Goal: Information Seeking & Learning: Learn about a topic

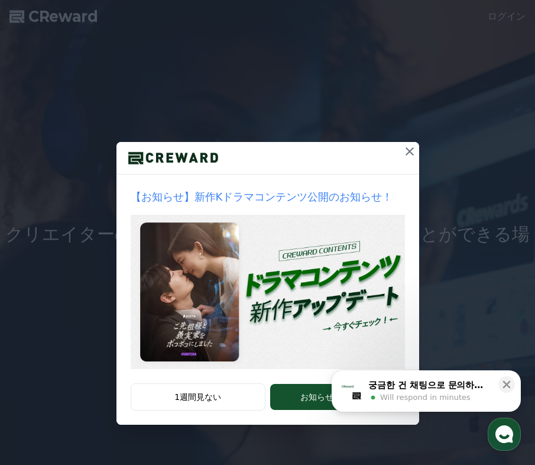
click at [408, 150] on icon at bounding box center [410, 151] width 8 height 8
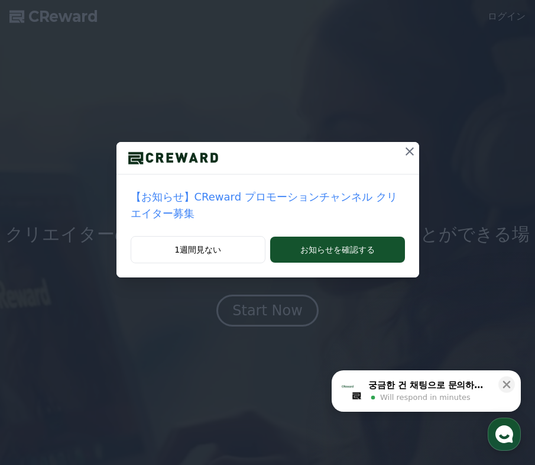
click at [318, 195] on p "【お知らせ】CReward プロモーションチャンネル クリエイター募集" at bounding box center [268, 205] width 274 height 33
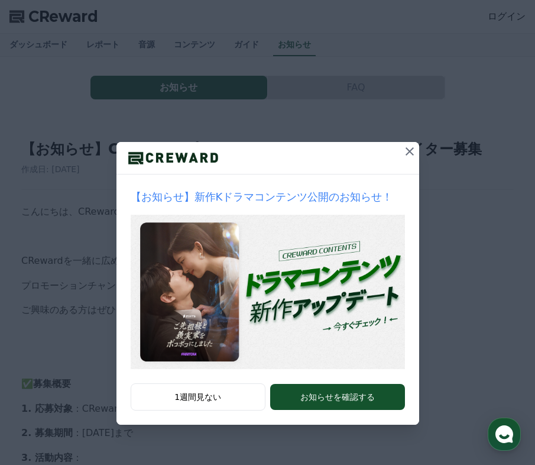
click at [408, 149] on icon at bounding box center [410, 151] width 14 height 14
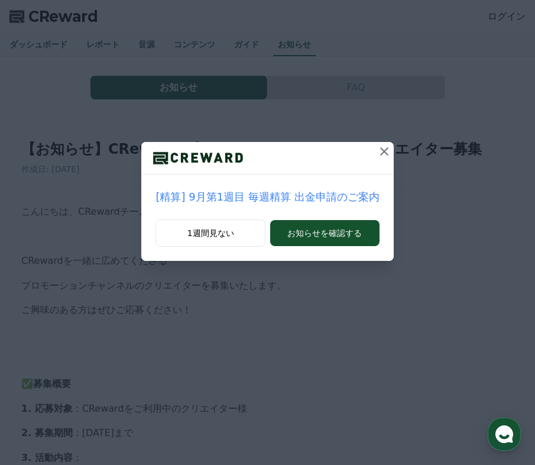
click at [377, 144] on button at bounding box center [384, 151] width 19 height 19
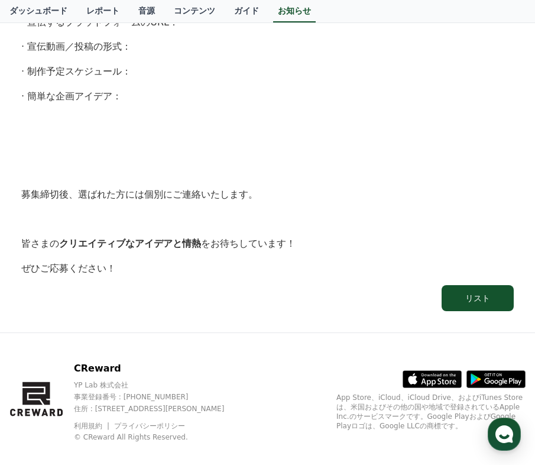
scroll to position [819, 0]
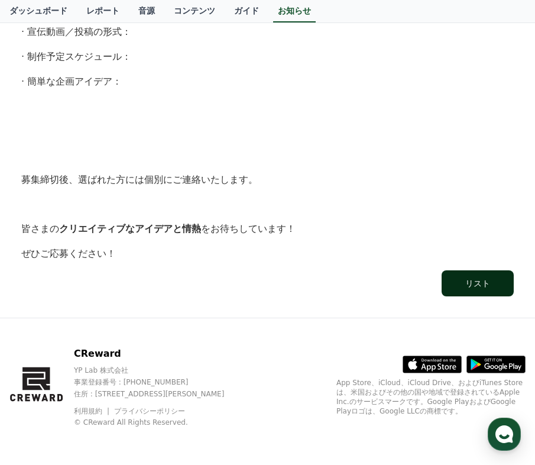
click at [470, 284] on div "リスト" at bounding box center [478, 283] width 25 height 12
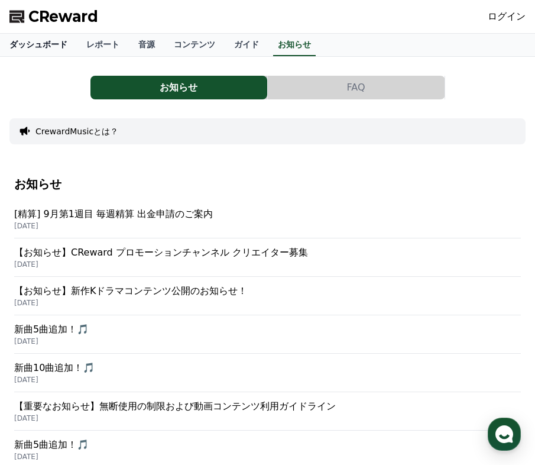
click at [39, 38] on link "ダッシュボード" at bounding box center [38, 45] width 77 height 22
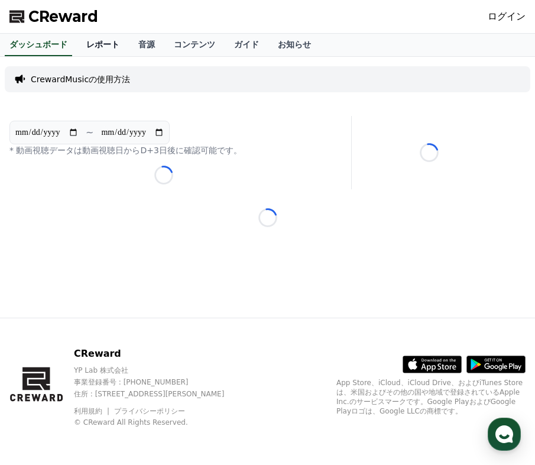
click at [99, 44] on link "レポート" at bounding box center [103, 45] width 52 height 22
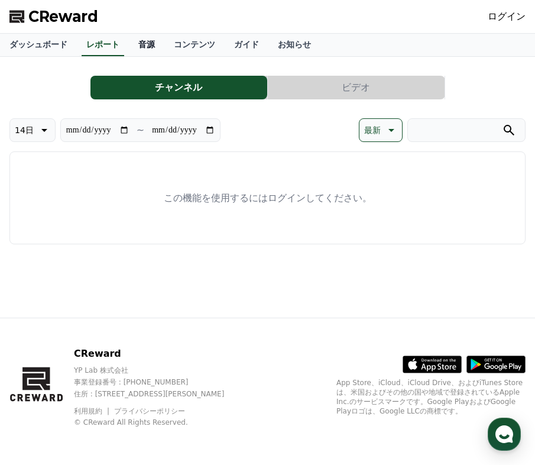
click at [143, 44] on link "音源" at bounding box center [146, 45] width 35 height 22
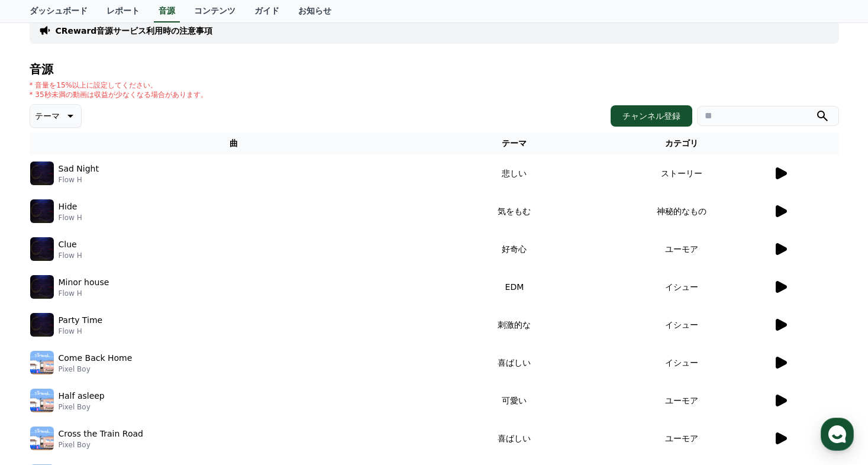
scroll to position [66, 0]
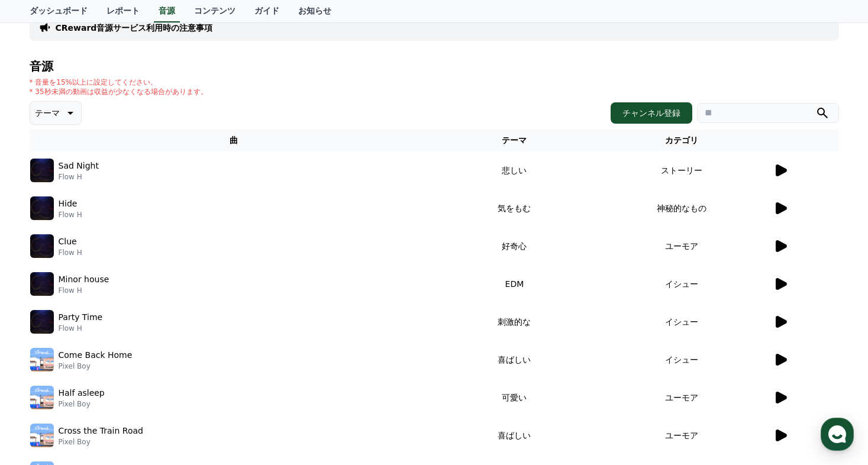
click at [535, 203] on td "神秘的なもの" at bounding box center [681, 208] width 182 height 38
click at [535, 202] on icon at bounding box center [780, 208] width 14 height 14
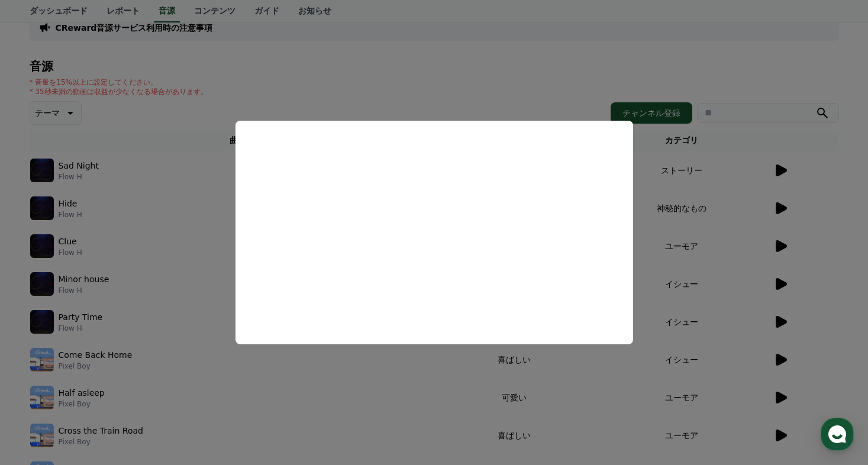
click at [535, 299] on button "close modal" at bounding box center [434, 232] width 868 height 465
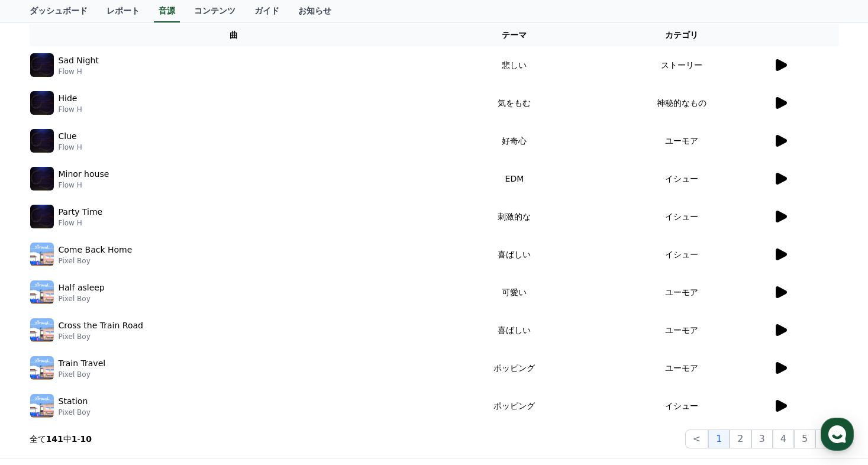
scroll to position [0, 0]
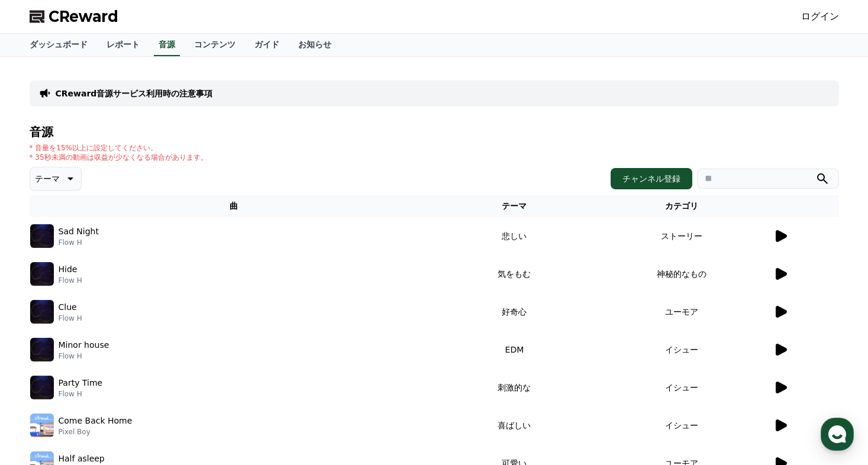
click at [66, 173] on icon at bounding box center [69, 179] width 14 height 14
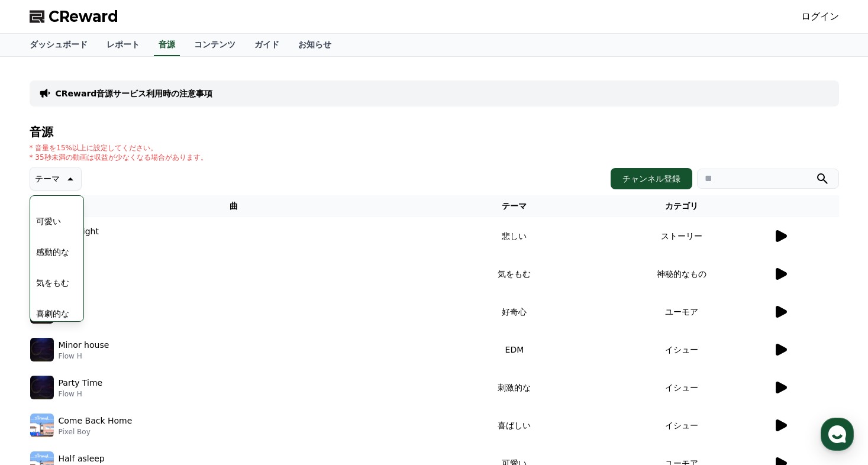
scroll to position [487, 0]
click at [57, 243] on button "感動的な" at bounding box center [52, 245] width 43 height 26
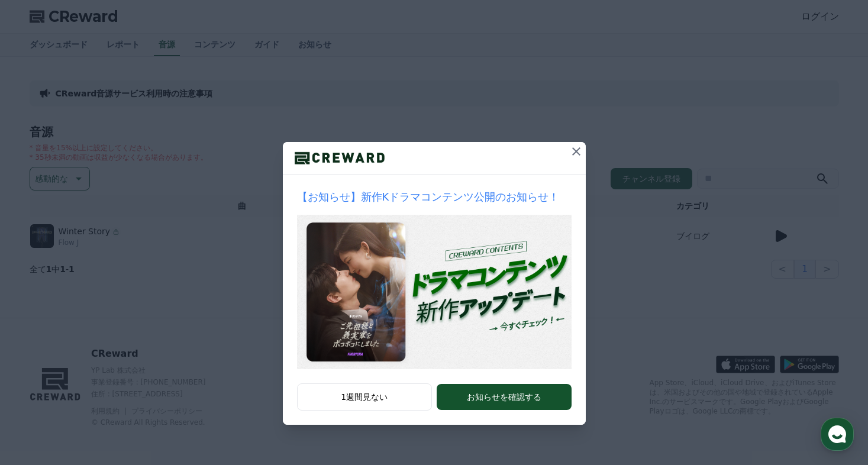
click at [577, 150] on icon at bounding box center [576, 151] width 8 height 8
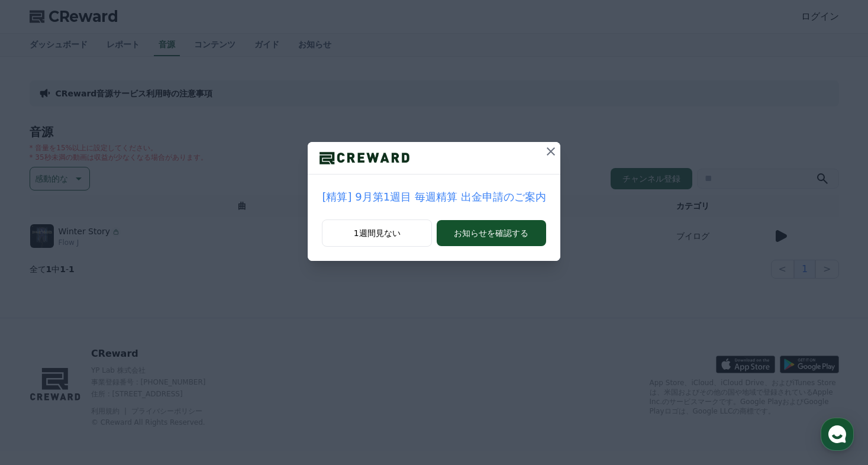
click at [545, 150] on icon at bounding box center [551, 151] width 14 height 14
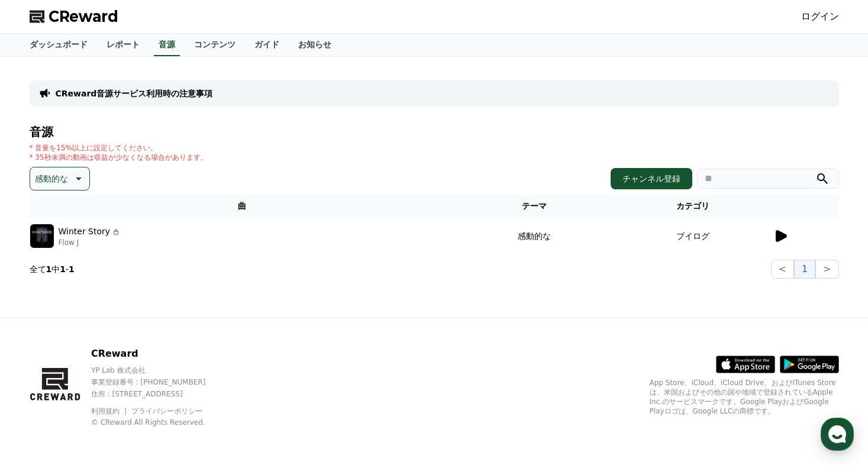
click at [777, 234] on icon at bounding box center [780, 236] width 11 height 12
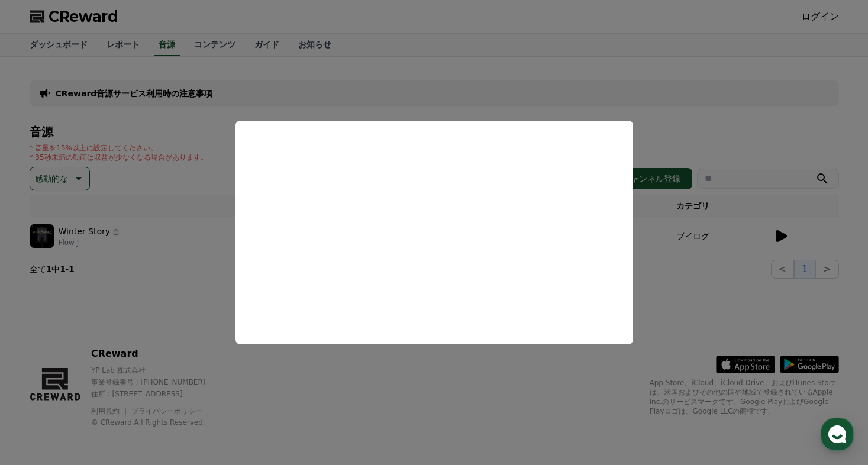
click at [728, 318] on button "close modal" at bounding box center [434, 232] width 868 height 465
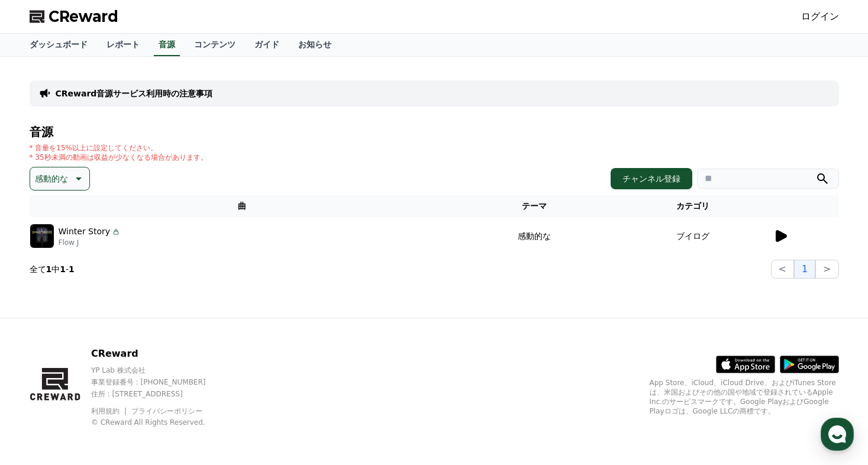
click at [77, 177] on icon at bounding box center [79, 178] width 6 height 3
click at [46, 234] on button "空想" at bounding box center [44, 241] width 26 height 26
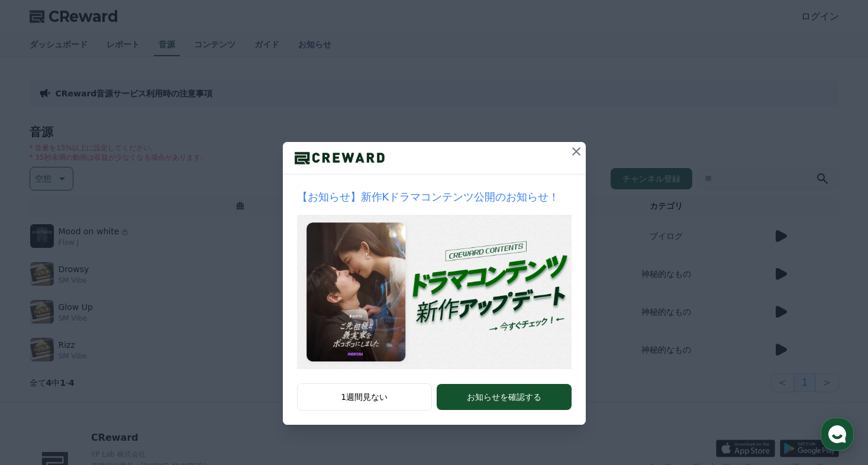
click at [571, 147] on icon at bounding box center [576, 151] width 14 height 14
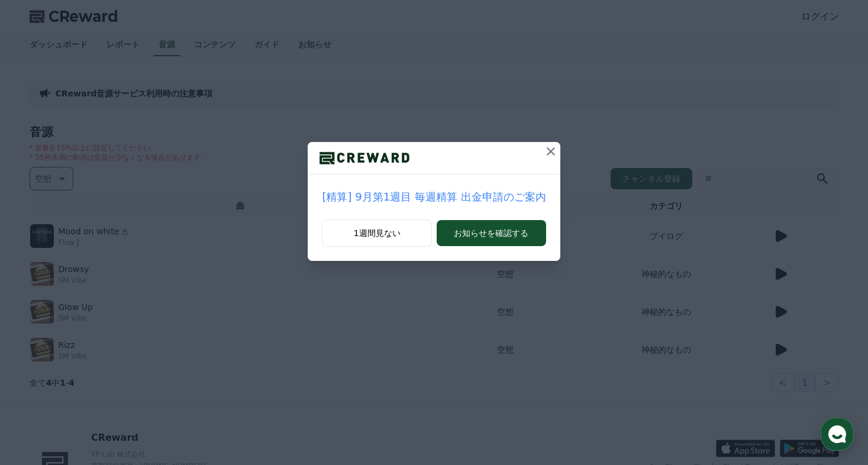
click at [547, 150] on icon at bounding box center [551, 151] width 8 height 8
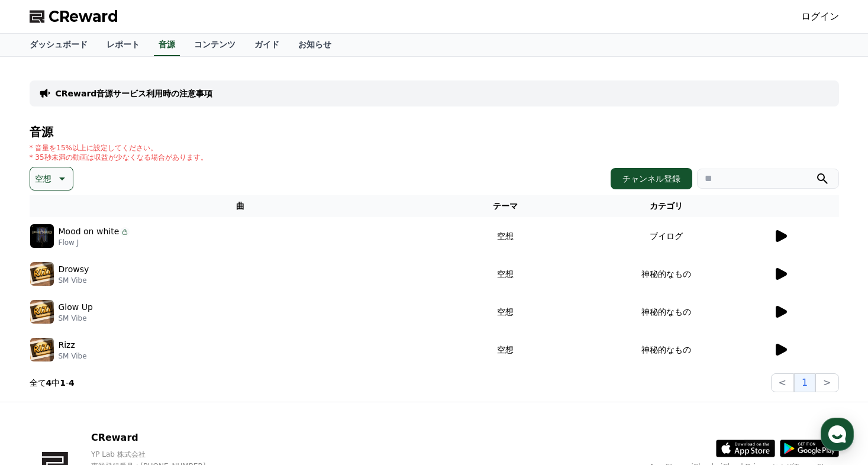
click at [781, 232] on icon at bounding box center [780, 236] width 11 height 12
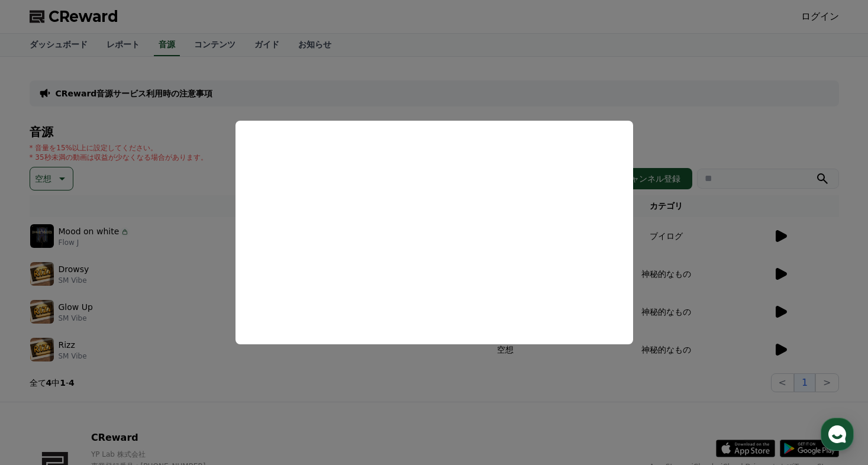
click at [749, 128] on button "close modal" at bounding box center [434, 232] width 868 height 465
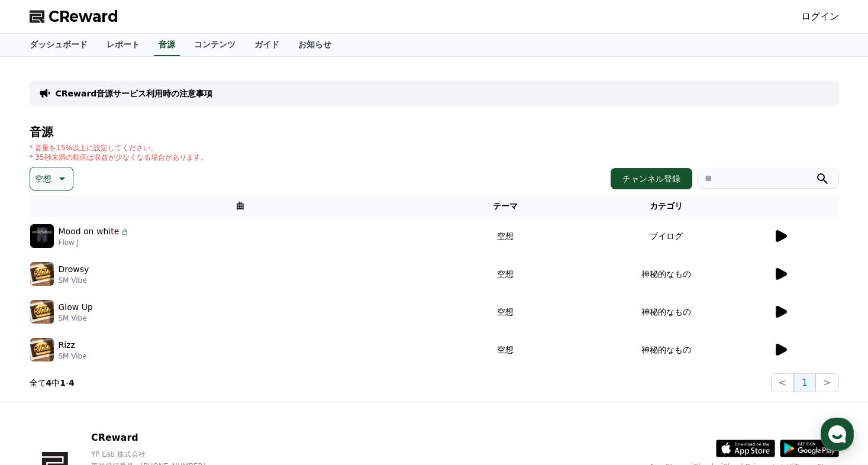
click at [783, 272] on icon at bounding box center [780, 274] width 11 height 12
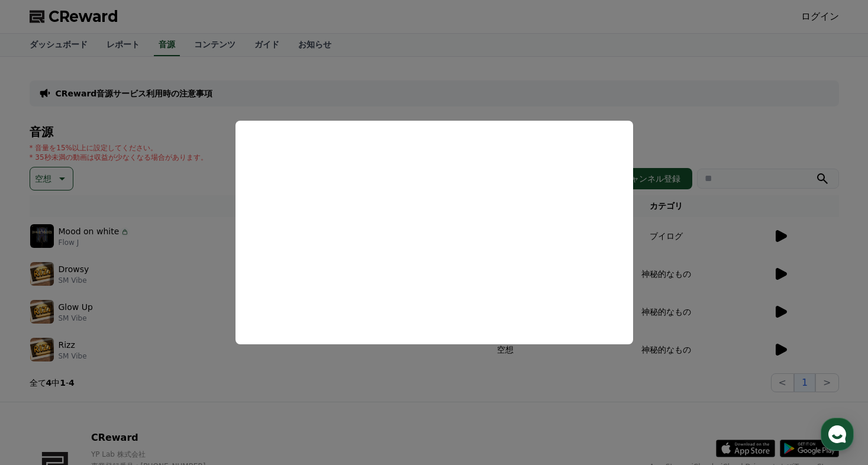
click at [682, 125] on button "close modal" at bounding box center [434, 232] width 868 height 465
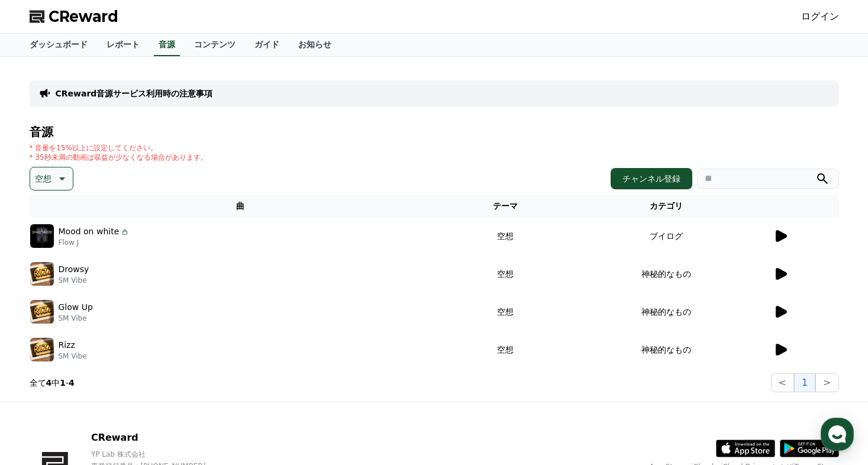
click at [779, 312] on icon at bounding box center [780, 312] width 11 height 12
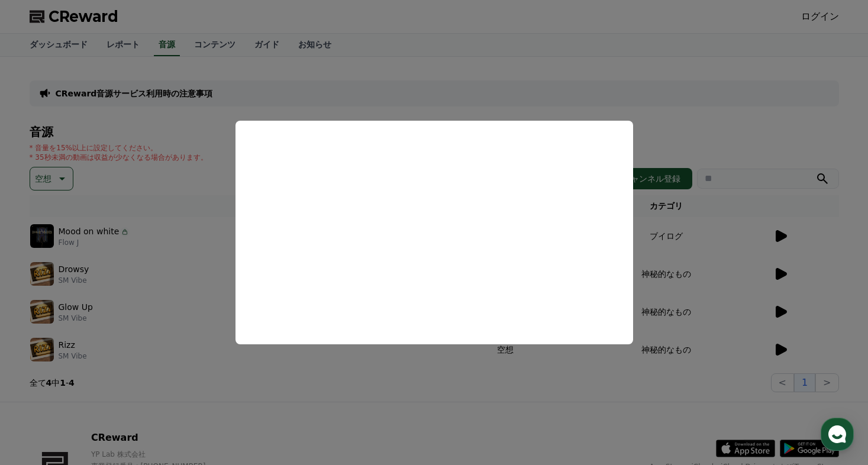
click at [694, 138] on button "close modal" at bounding box center [434, 232] width 868 height 465
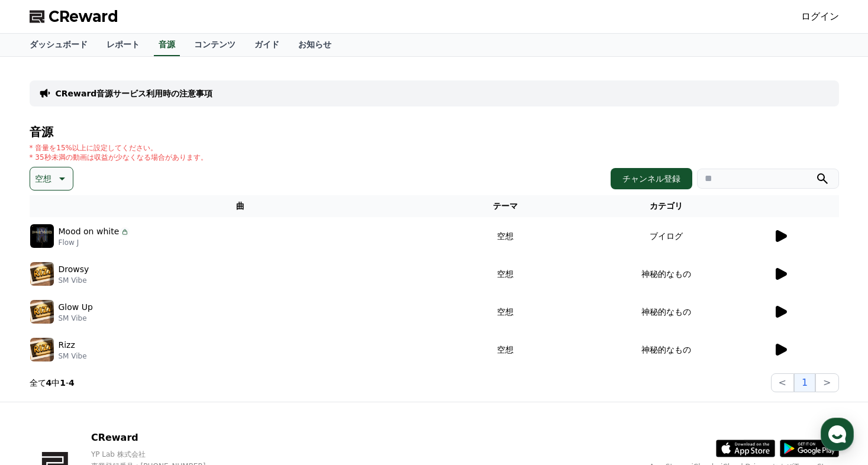
click at [777, 347] on icon at bounding box center [780, 350] width 11 height 12
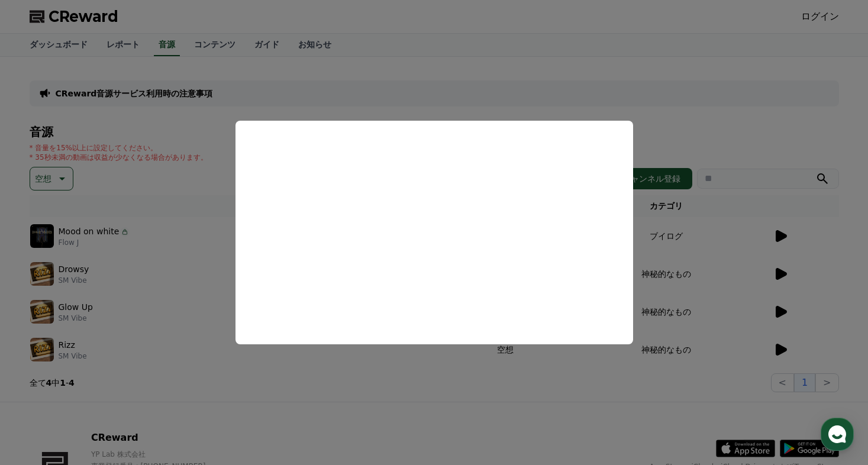
click at [704, 85] on button "close modal" at bounding box center [434, 232] width 868 height 465
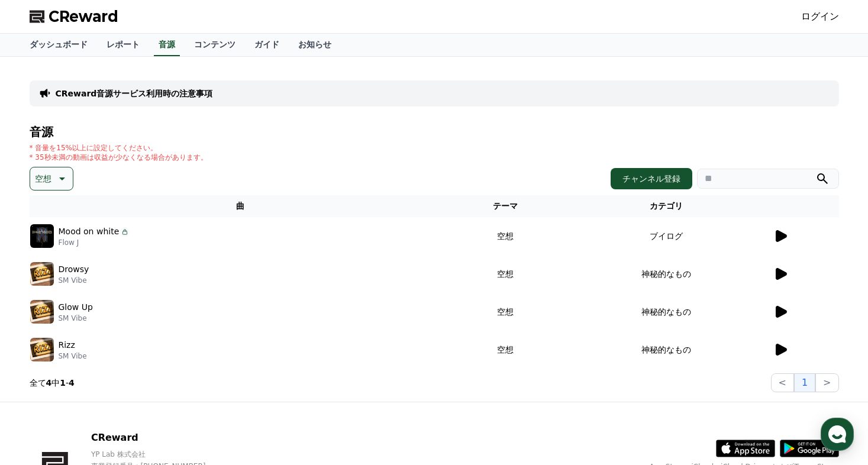
click at [51, 179] on button "空想" at bounding box center [52, 179] width 44 height 24
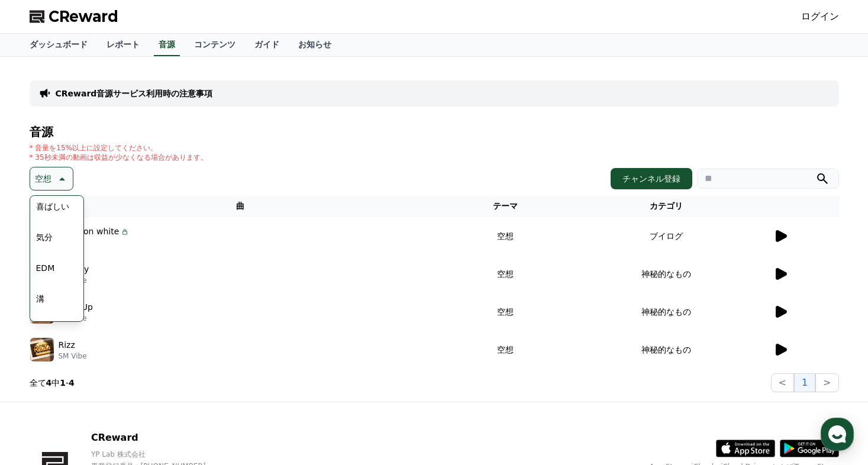
scroll to position [312, 0]
click at [44, 268] on button "EDM" at bounding box center [45, 267] width 28 height 26
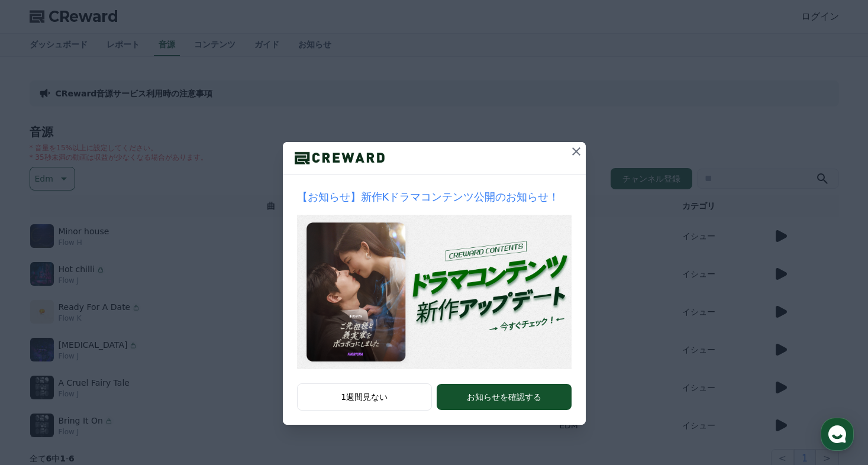
click at [570, 150] on icon at bounding box center [576, 151] width 14 height 14
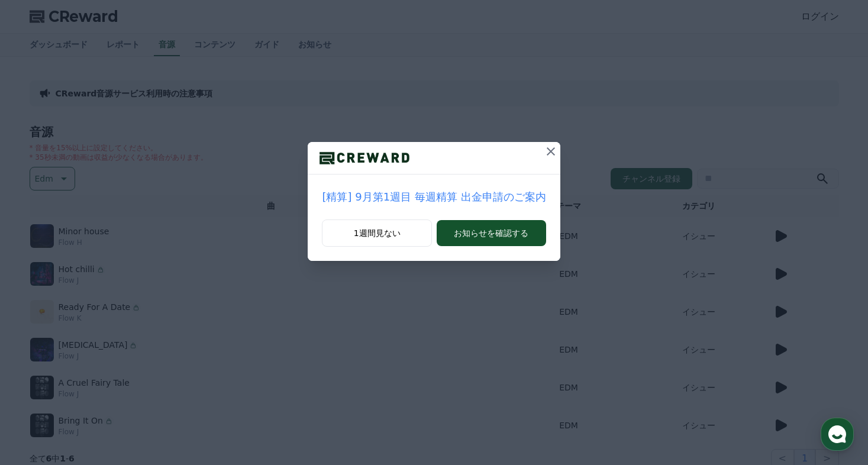
click at [626, 192] on div "[精算] 9月第1週目 毎週精算 出金申請のご案内 1週間見ない お知らせを確認する" at bounding box center [434, 140] width 868 height 280
click at [573, 229] on div "[精算] 9月第1週目 毎週精算 出金申請のご案内 1週間見ない お知らせを確認する" at bounding box center [434, 140] width 868 height 280
click at [549, 153] on icon at bounding box center [551, 151] width 8 height 8
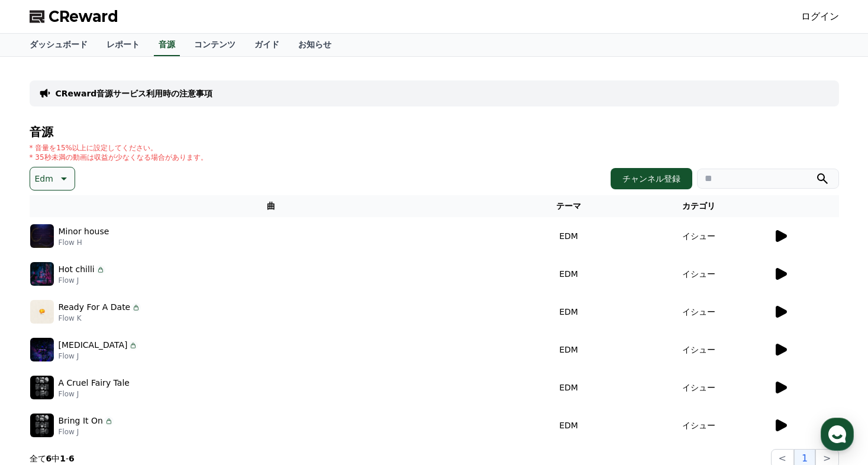
click at [788, 237] on div at bounding box center [805, 236] width 65 height 14
click at [781, 234] on icon at bounding box center [780, 236] width 11 height 12
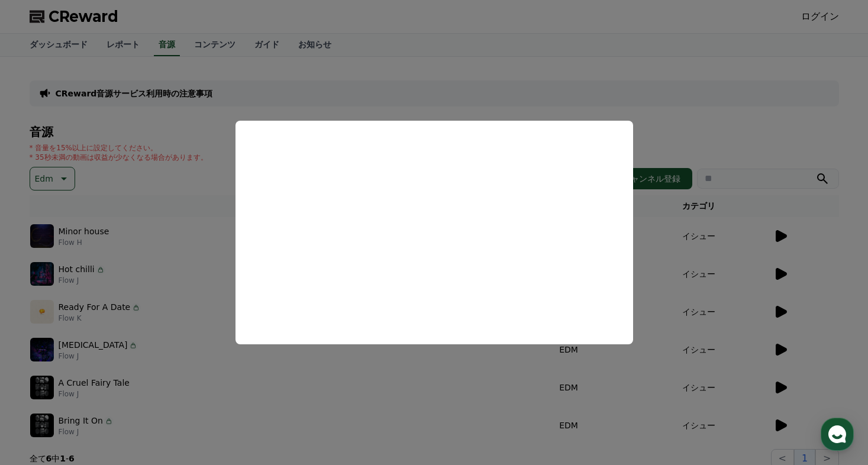
click at [754, 141] on button "close modal" at bounding box center [434, 232] width 868 height 465
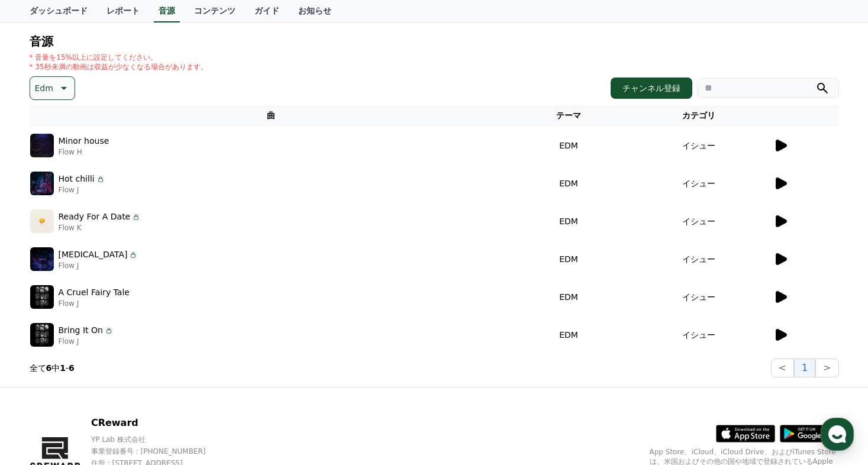
scroll to position [93, 0]
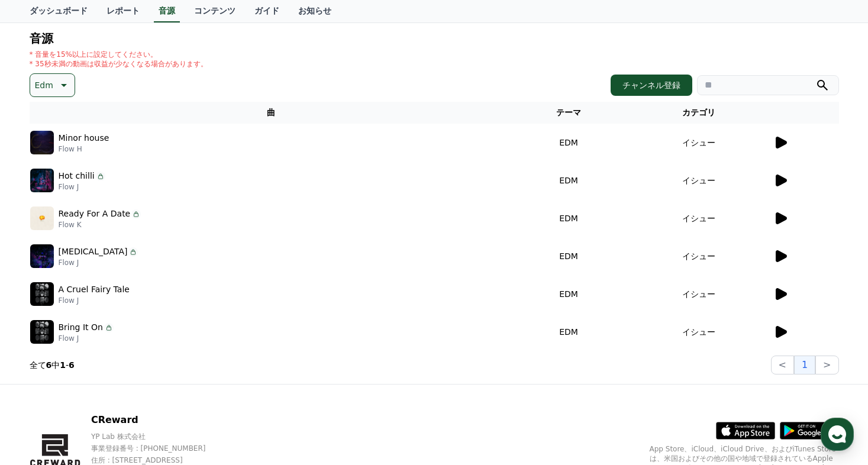
click at [781, 326] on icon at bounding box center [780, 332] width 14 height 14
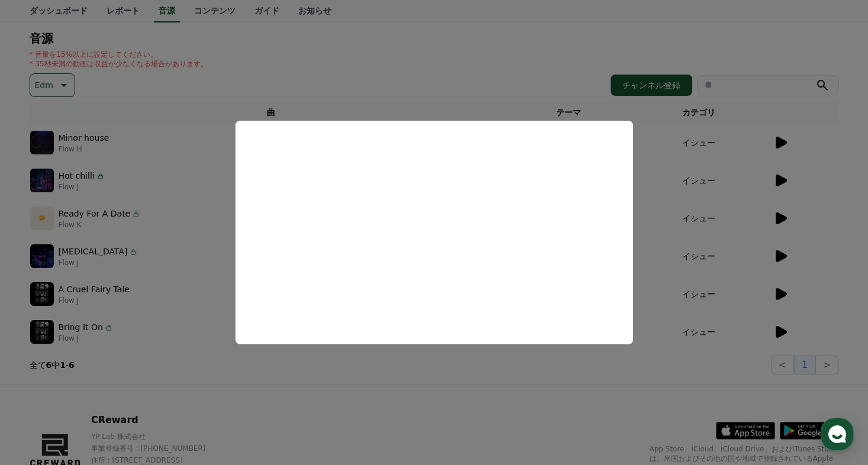
click at [729, 167] on button "close modal" at bounding box center [434, 232] width 868 height 465
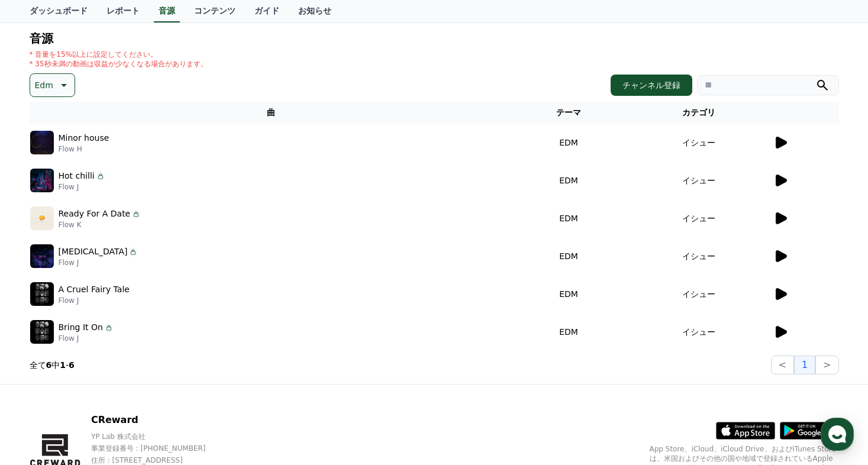
click at [67, 85] on icon at bounding box center [63, 85] width 14 height 14
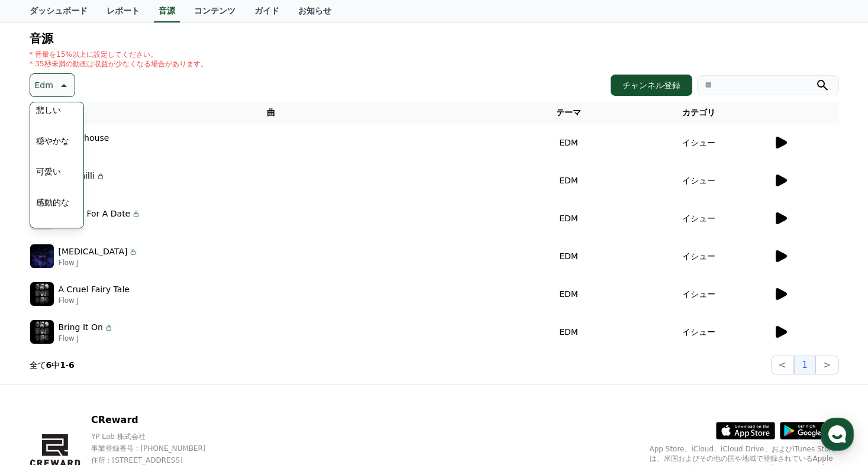
scroll to position [438, 0]
click at [55, 141] on button "穏やかな" at bounding box center [52, 140] width 43 height 26
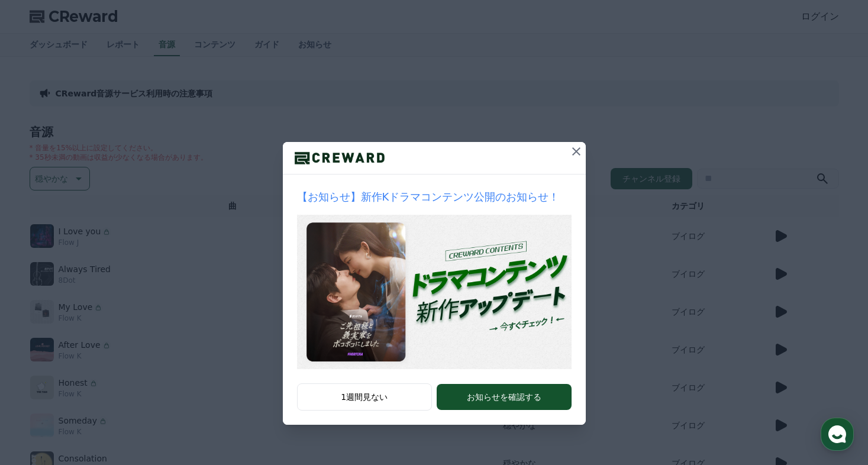
click at [569, 148] on icon at bounding box center [576, 151] width 14 height 14
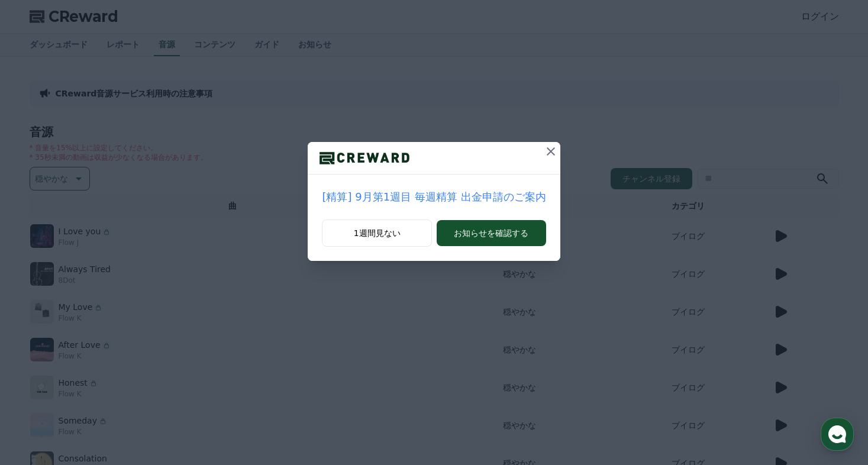
click at [547, 150] on icon at bounding box center [551, 151] width 14 height 14
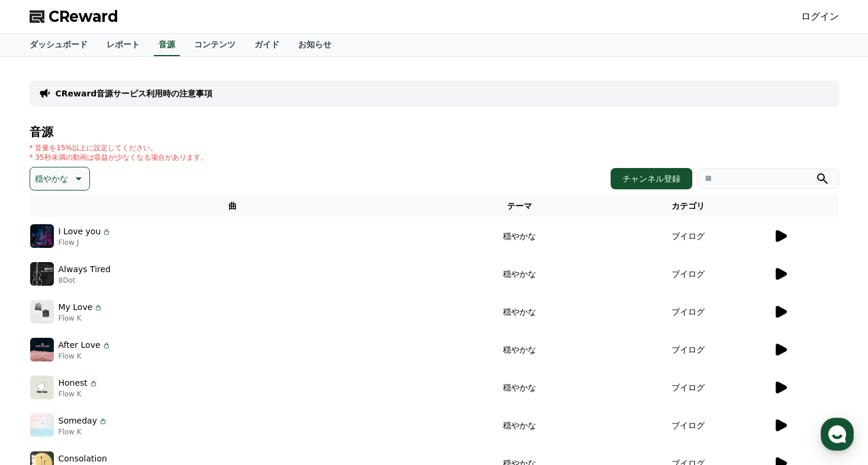
click at [787, 235] on div at bounding box center [805, 236] width 65 height 14
click at [782, 235] on icon at bounding box center [780, 236] width 11 height 12
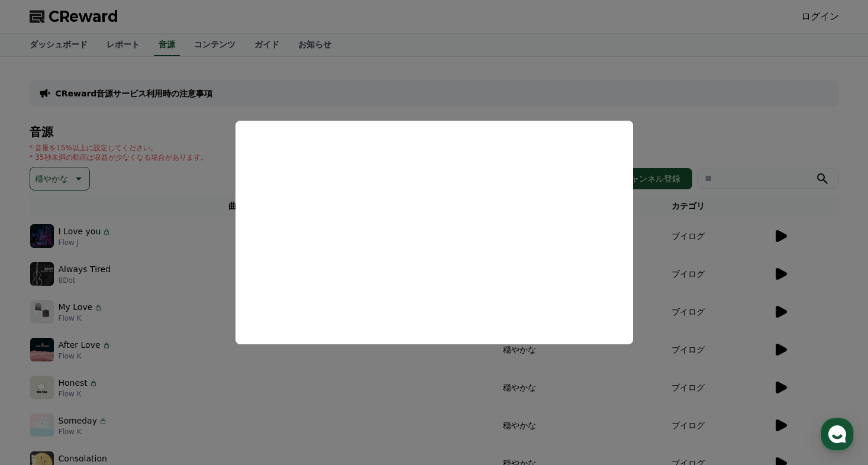
click at [701, 136] on button "close modal" at bounding box center [434, 232] width 868 height 465
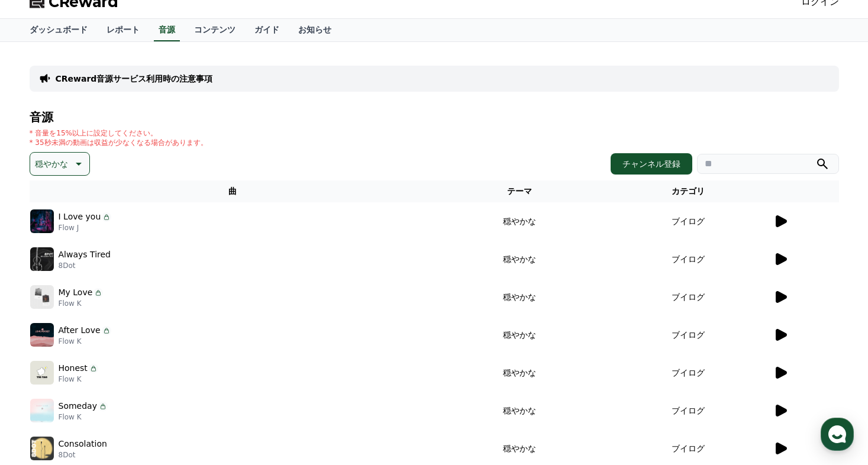
scroll to position [16, 0]
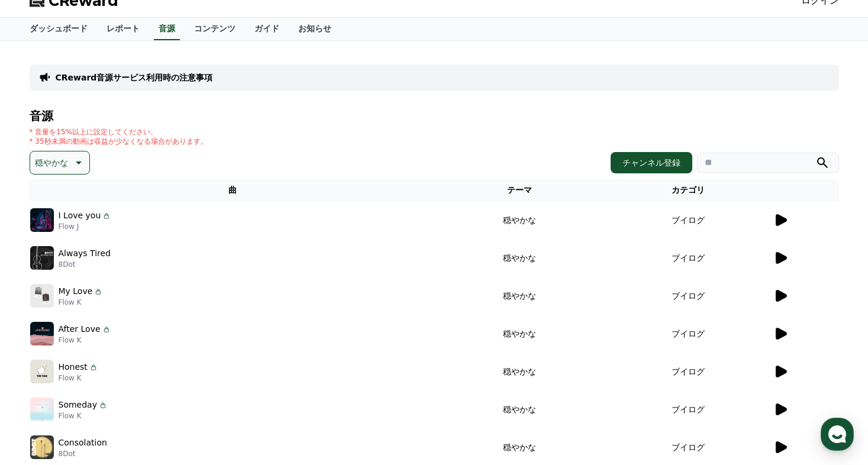
click at [779, 325] on td at bounding box center [805, 334] width 66 height 38
click at [779, 331] on icon at bounding box center [780, 334] width 11 height 12
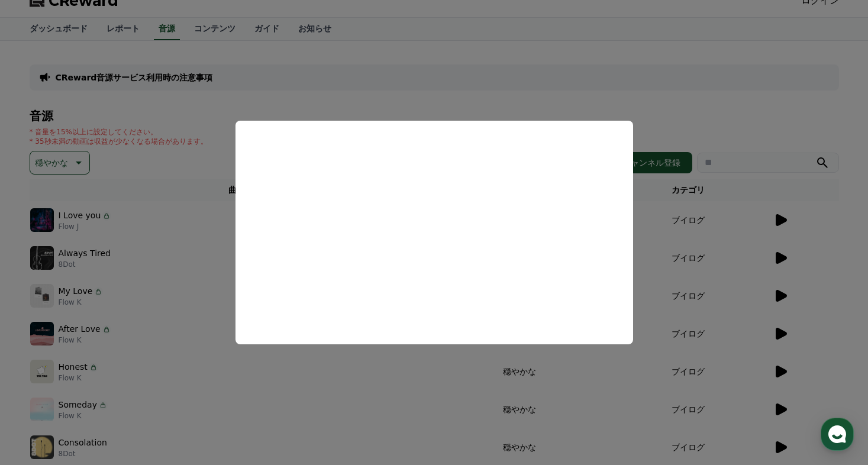
click at [666, 99] on button "close modal" at bounding box center [434, 232] width 868 height 465
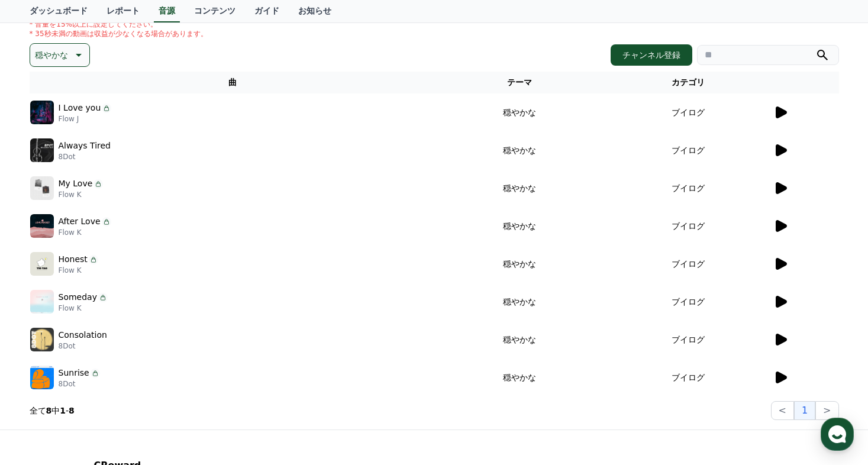
scroll to position [119, 0]
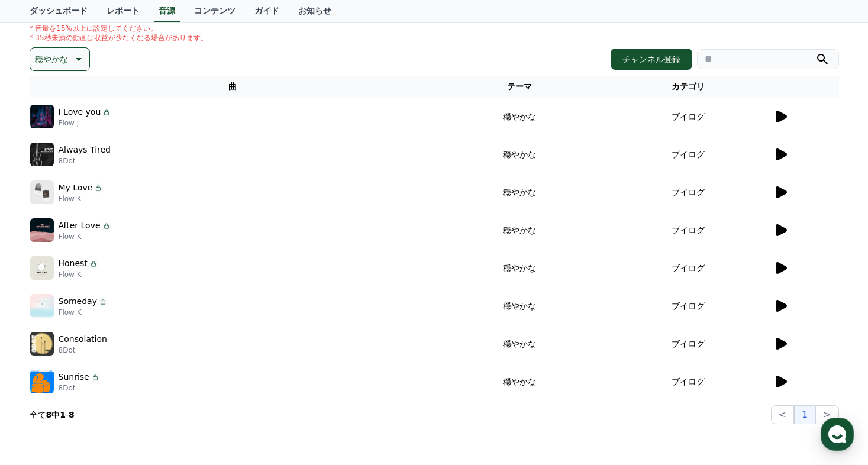
click at [779, 380] on icon at bounding box center [780, 382] width 11 height 12
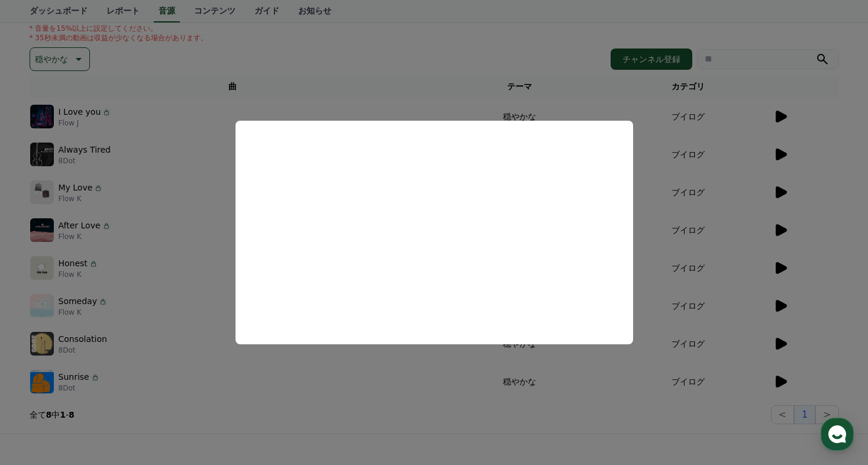
click at [695, 349] on button "close modal" at bounding box center [434, 232] width 868 height 465
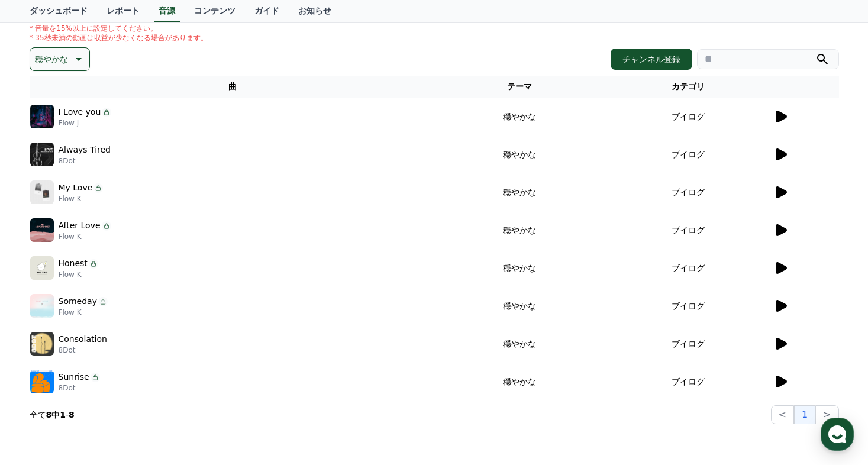
click at [594, 293] on td "穏やかな" at bounding box center [519, 306] width 169 height 38
click at [776, 374] on icon at bounding box center [780, 381] width 14 height 14
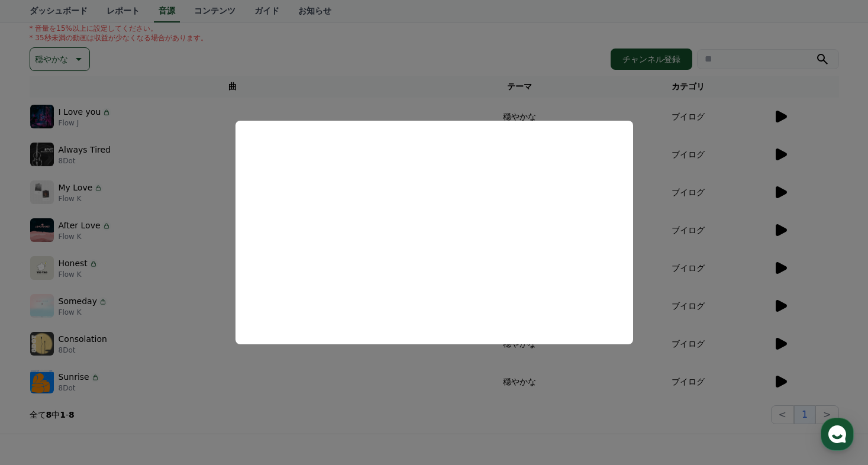
click at [778, 347] on button "close modal" at bounding box center [434, 232] width 868 height 465
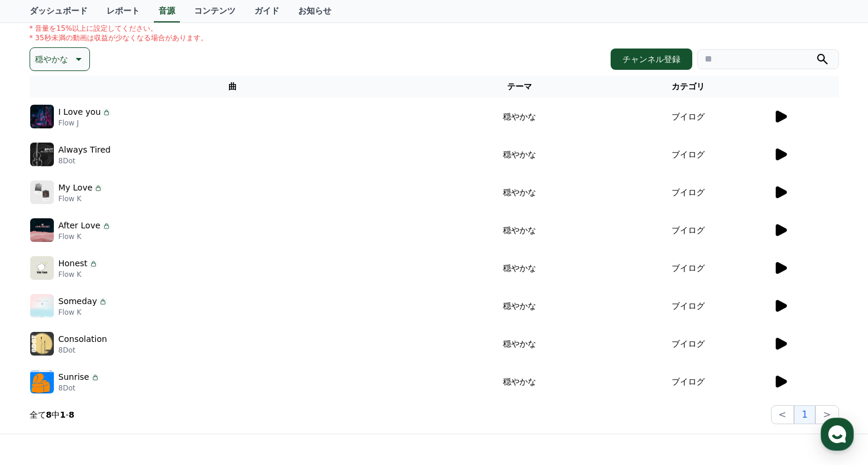
click at [778, 345] on icon at bounding box center [780, 344] width 11 height 12
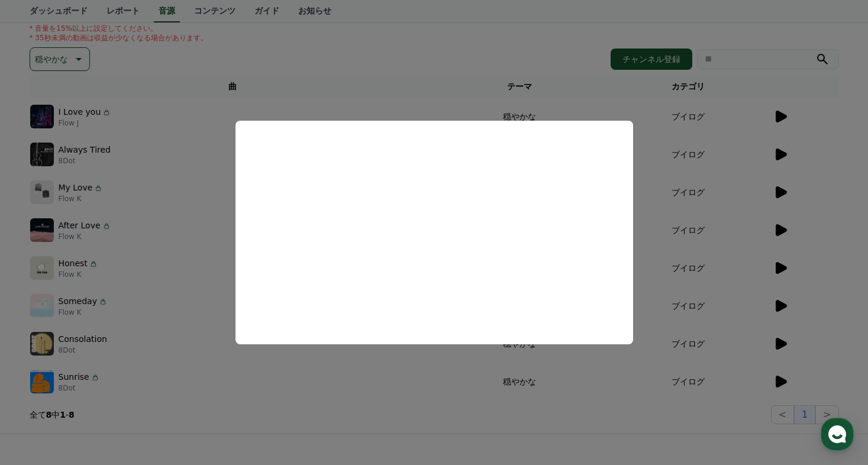
click at [780, 328] on button "close modal" at bounding box center [434, 232] width 868 height 465
click at [777, 302] on icon at bounding box center [780, 306] width 11 height 12
click at [777, 302] on button "close modal" at bounding box center [434, 232] width 868 height 465
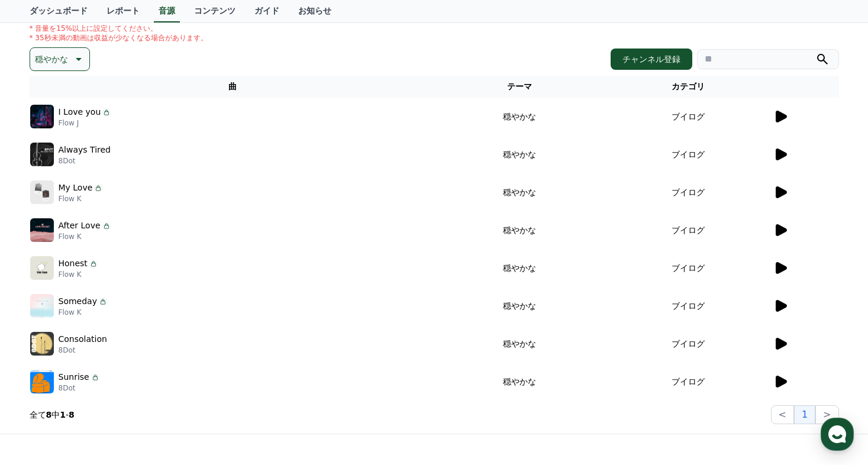
click at [776, 304] on icon at bounding box center [780, 306] width 11 height 12
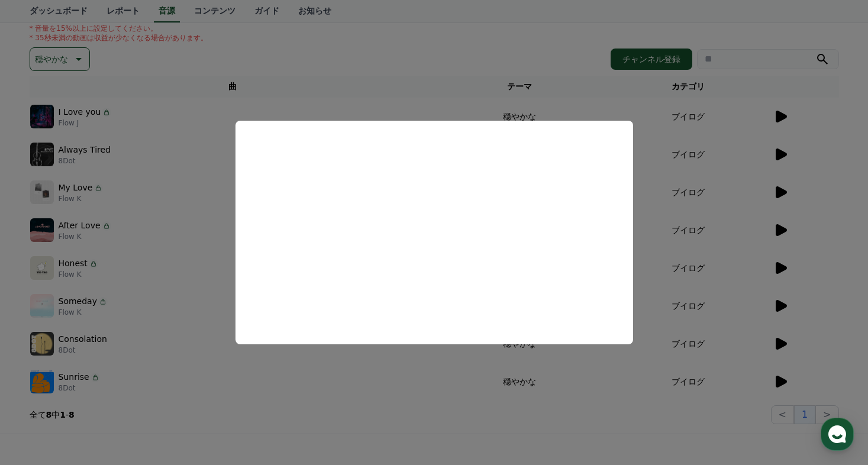
click at [776, 270] on button "close modal" at bounding box center [434, 232] width 868 height 465
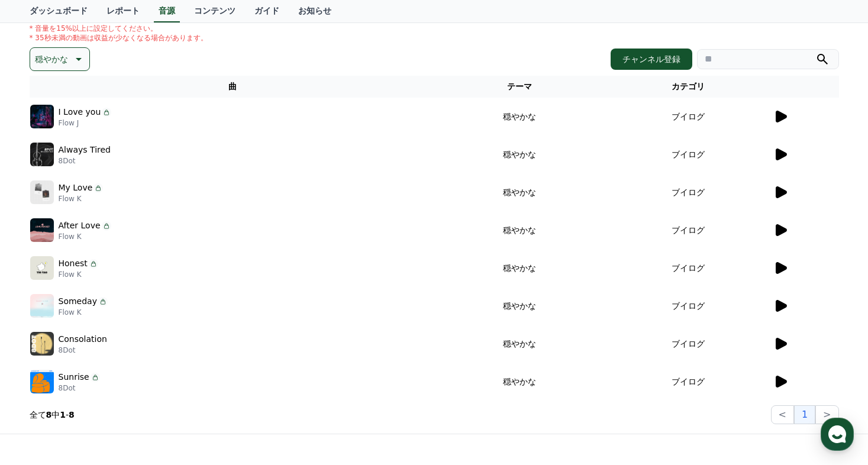
click at [780, 268] on icon at bounding box center [780, 268] width 11 height 12
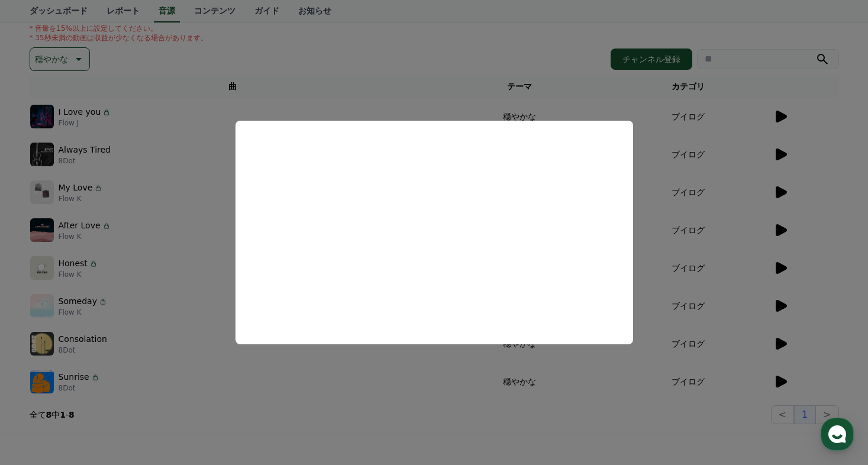
click at [778, 229] on button "close modal" at bounding box center [434, 232] width 868 height 465
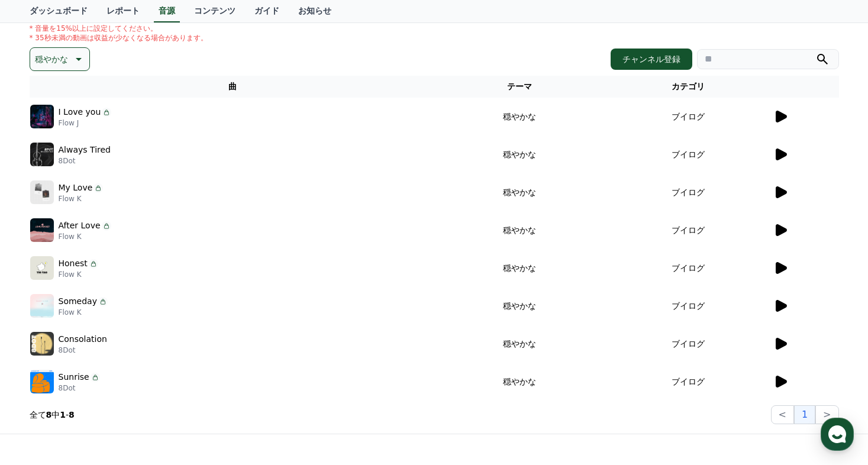
click at [778, 229] on icon at bounding box center [780, 230] width 11 height 12
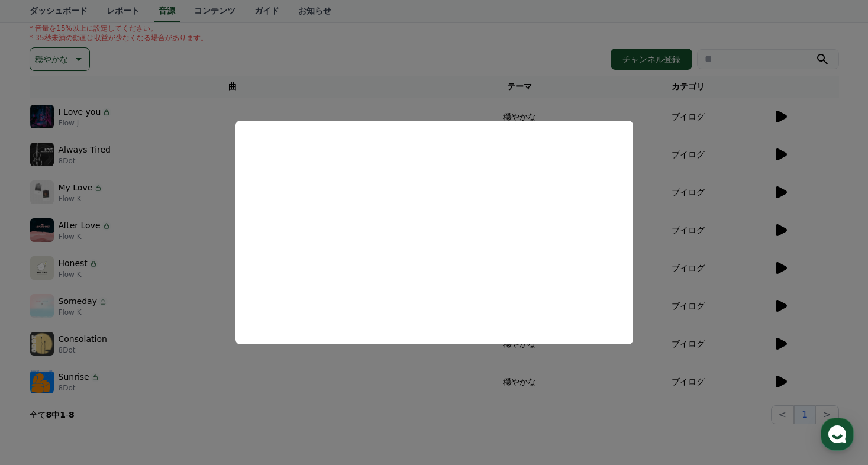
click at [695, 176] on button "close modal" at bounding box center [434, 232] width 868 height 465
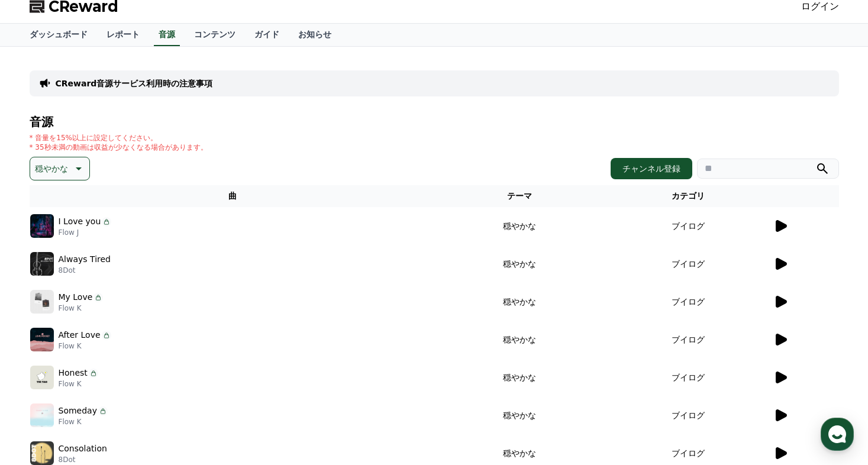
scroll to position [0, 0]
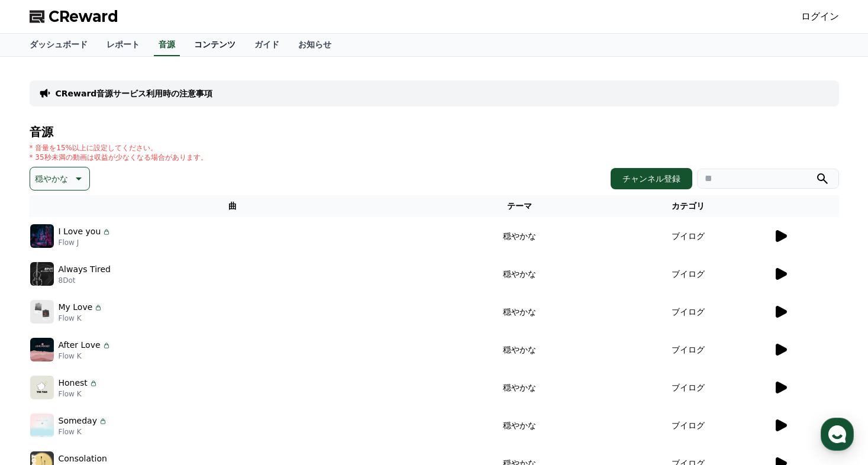
click at [194, 40] on link "コンテンツ" at bounding box center [215, 45] width 60 height 22
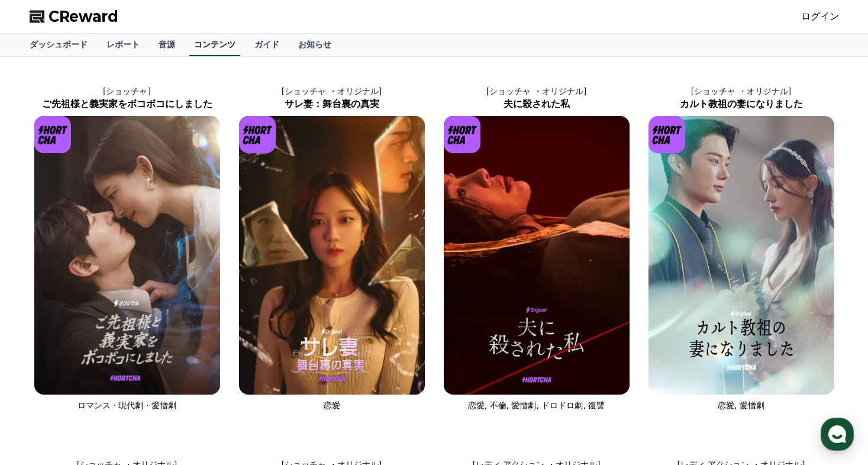
click at [200, 36] on link "コンテンツ" at bounding box center [214, 45] width 51 height 22
drag, startPoint x: 164, startPoint y: 43, endPoint x: 139, endPoint y: 42, distance: 25.4
click at [164, 43] on link "音源" at bounding box center [166, 45] width 35 height 22
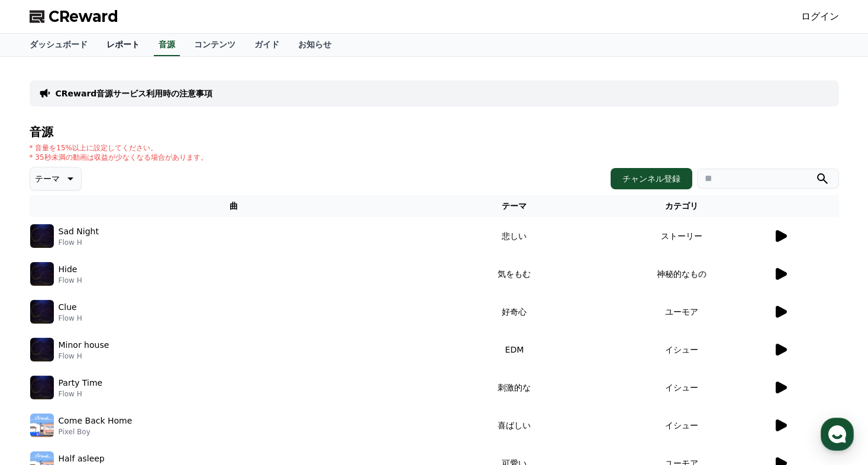
click at [118, 41] on link "レポート" at bounding box center [123, 45] width 52 height 22
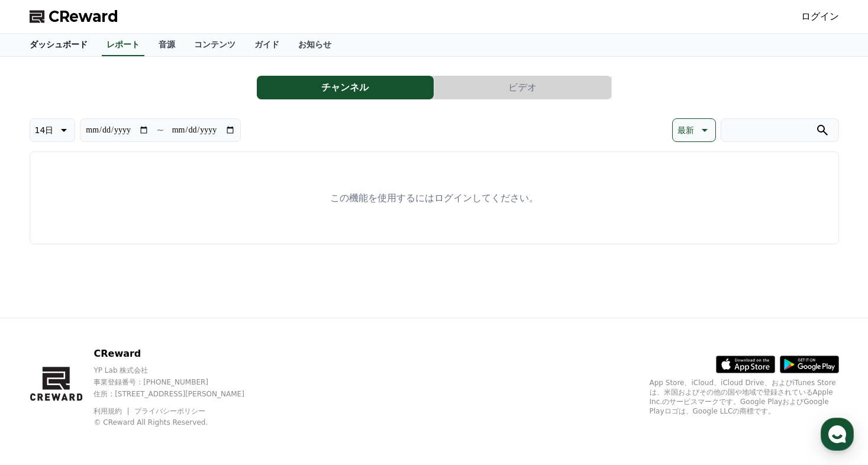
click at [37, 41] on link "ダッシュボード" at bounding box center [58, 45] width 77 height 22
